Goal: Task Accomplishment & Management: Use online tool/utility

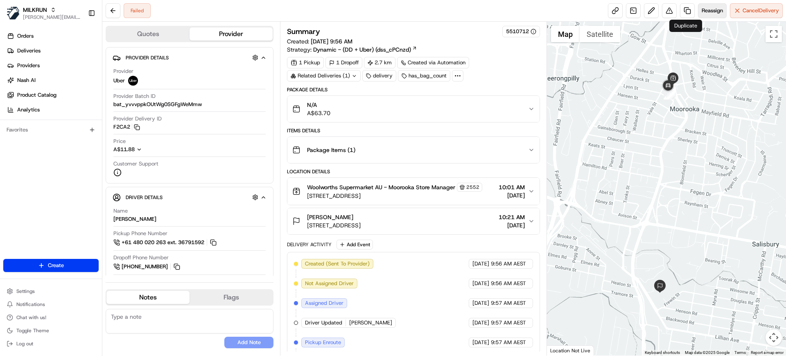
click at [704, 12] on span "Reassign" at bounding box center [711, 10] width 21 height 7
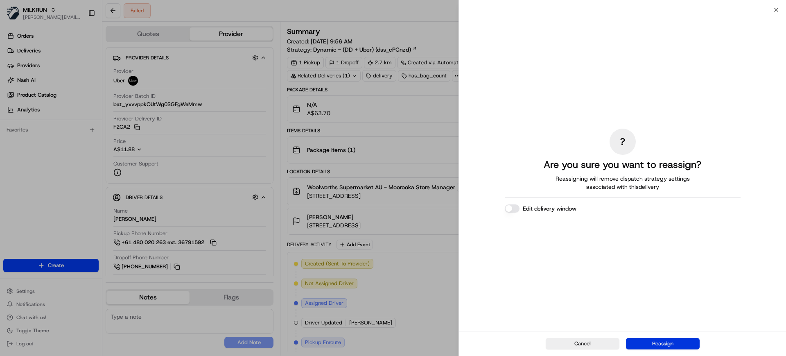
click at [662, 349] on button "Reassign" at bounding box center [663, 343] width 74 height 11
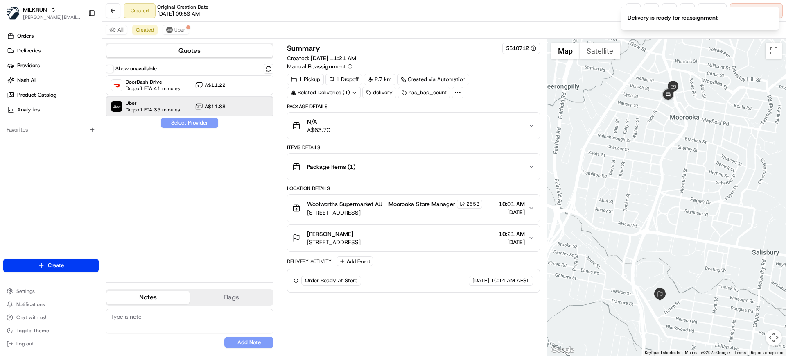
click at [163, 105] on span "Uber" at bounding box center [153, 103] width 54 height 7
click at [187, 123] on button "Assign Provider" at bounding box center [189, 123] width 58 height 10
